Goal: Transaction & Acquisition: Purchase product/service

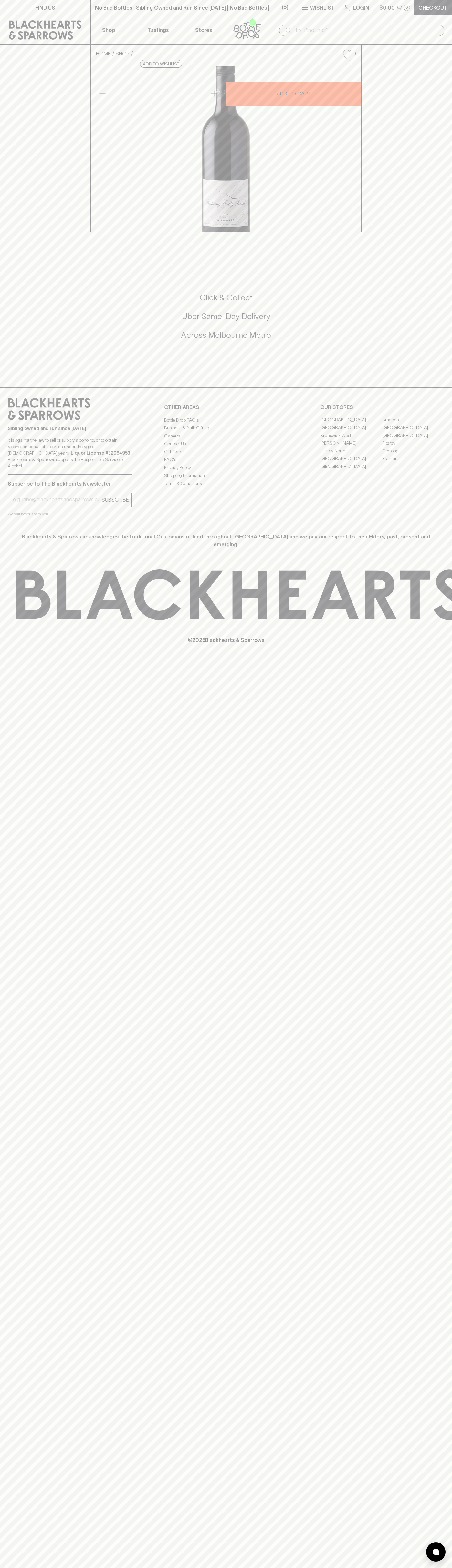
click at [39, 16] on link at bounding box center [45, 30] width 90 height 29
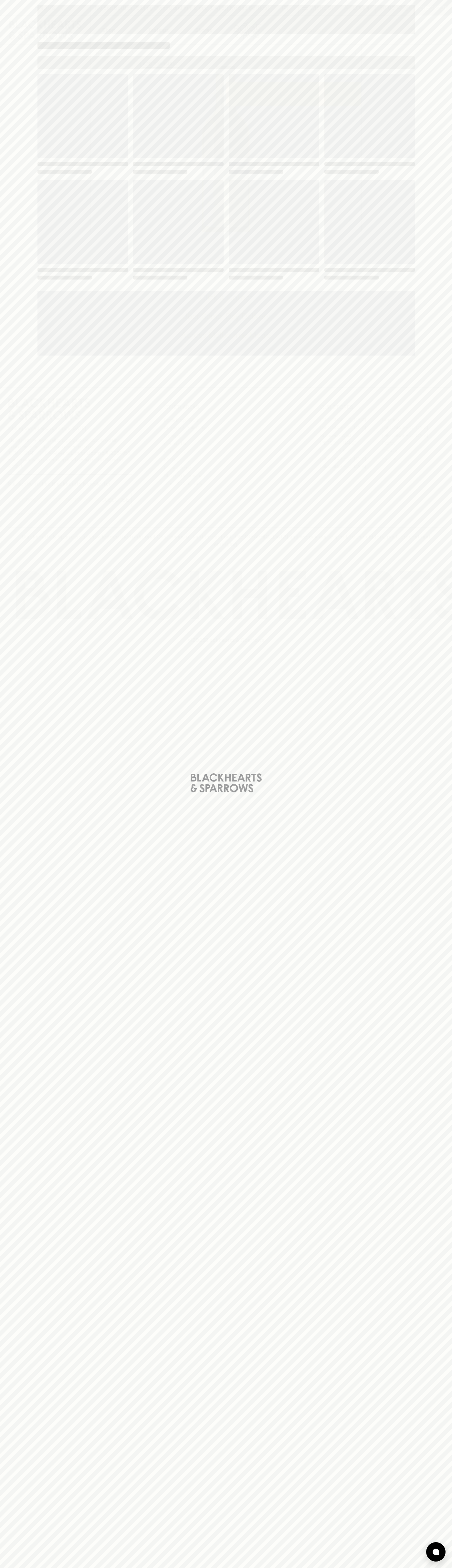
click at [448, 1059] on div "Loading" at bounding box center [226, 784] width 452 height 1568
click at [369, 1567] on html "FIND US | No Bad Bottles | Sibling Owned and Run Since 2006 | No Bad Bottles | …" at bounding box center [226, 784] width 452 height 1568
click at [13, 707] on div "Loading" at bounding box center [226, 784] width 452 height 1568
